Goal: Find specific page/section: Find specific page/section

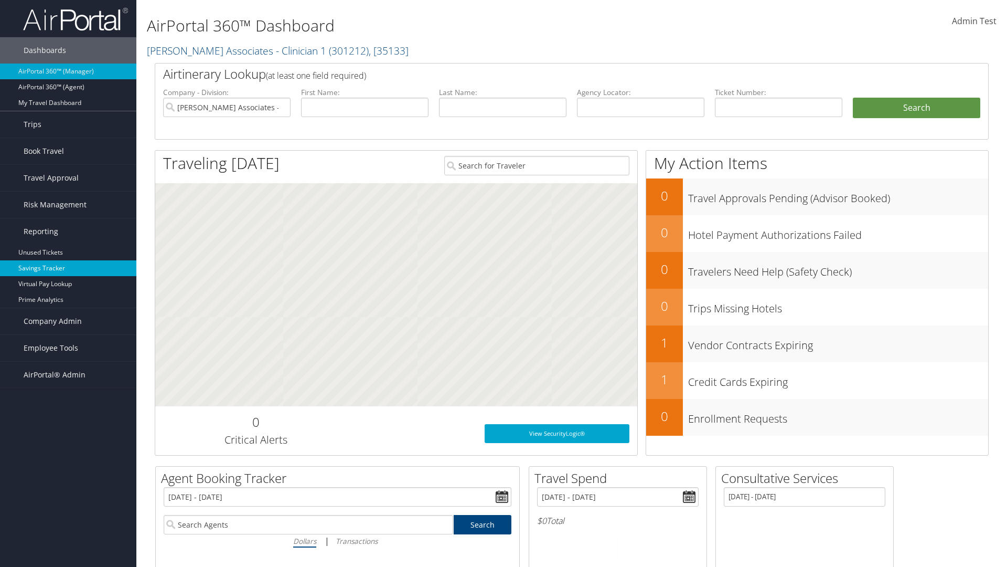
click at [68, 268] on link "Savings Tracker" at bounding box center [68, 268] width 136 height 16
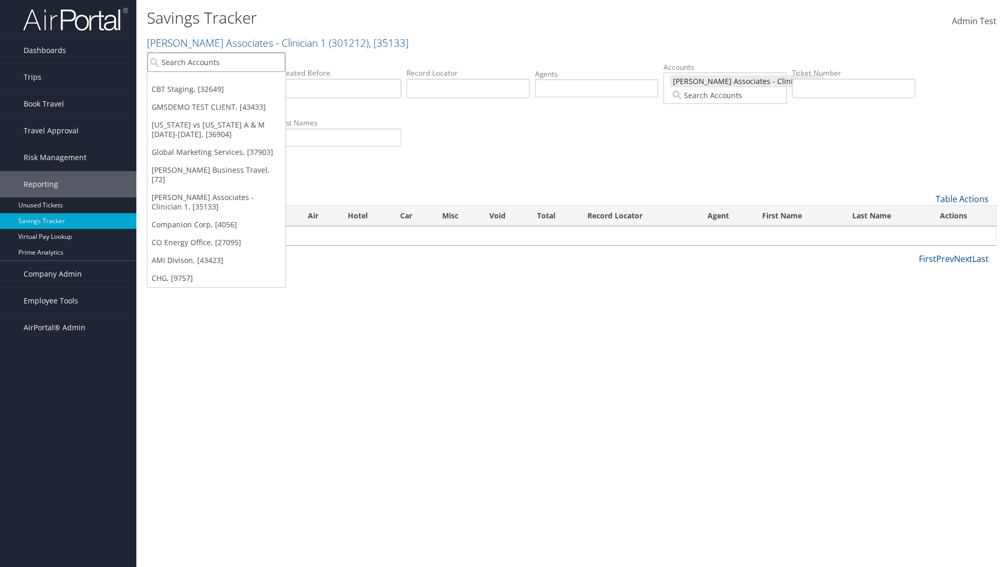
click at [216, 62] on input "search" at bounding box center [216, 61] width 138 height 19
type input "Global Marketing Services"
click at [226, 81] on div "Global Marketing Services (301946), [37903]" at bounding box center [226, 81] width 169 height 9
